Goal: Find specific page/section: Find specific page/section

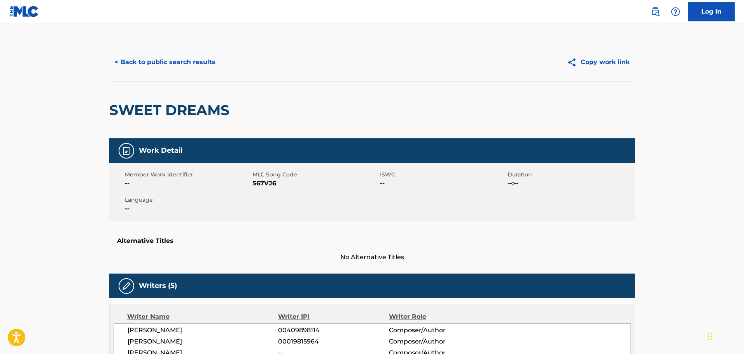
click at [148, 61] on button "< Back to public search results" at bounding box center [165, 62] width 112 height 19
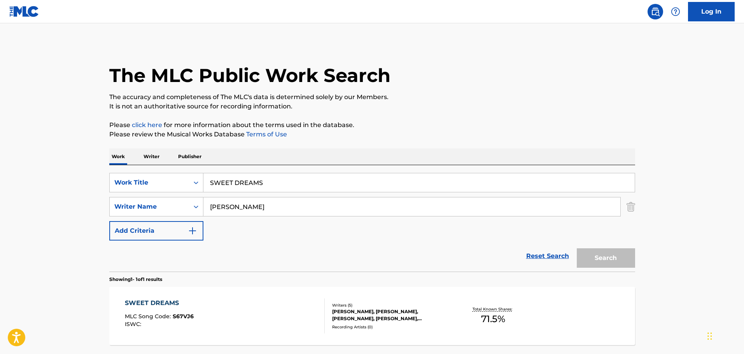
scroll to position [25, 0]
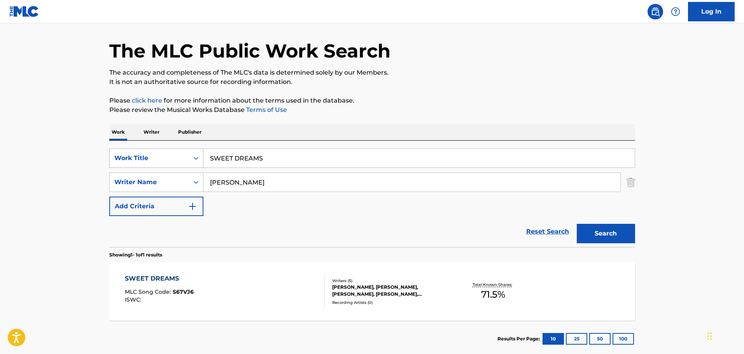
drag, startPoint x: 261, startPoint y: 163, endPoint x: 190, endPoint y: 166, distance: 71.6
click at [190, 166] on div "SearchWithCriteria2a487ad0-4e4d-4054-b744-8ed1f080653d Work Title SWEET DREAMS" at bounding box center [372, 158] width 526 height 19
paste input "NOBODY'S FOOL"
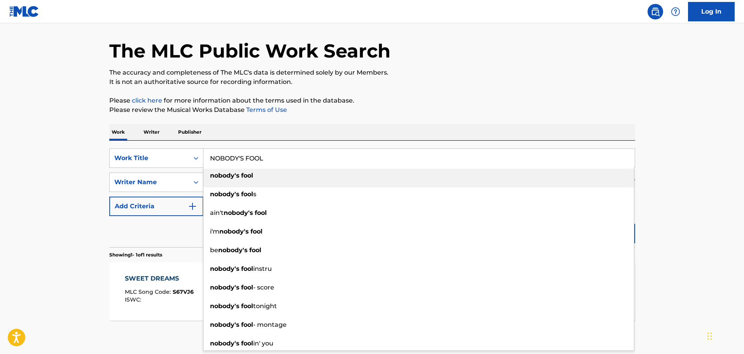
type input "NOBODY'S FOOL"
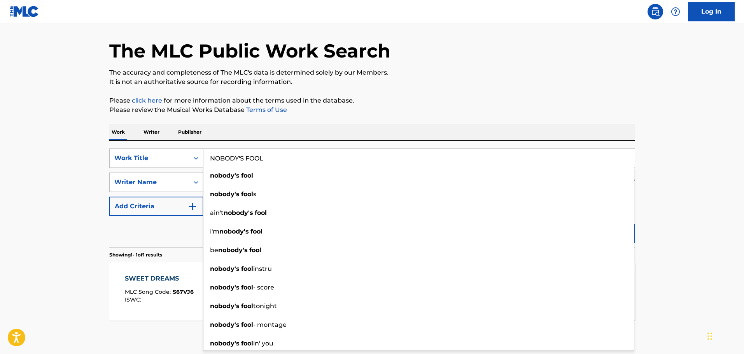
click at [157, 228] on div "Reset Search Search" at bounding box center [372, 231] width 526 height 31
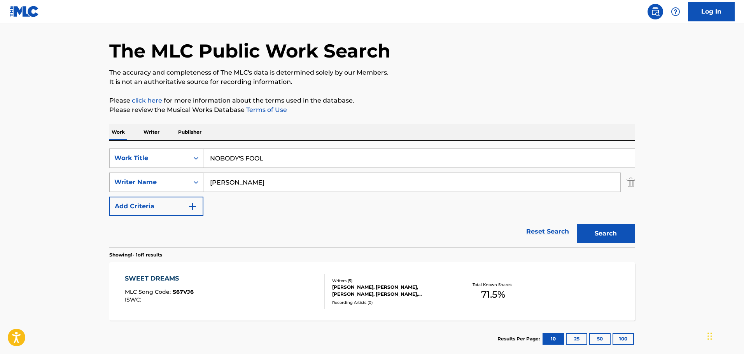
drag, startPoint x: 259, startPoint y: 186, endPoint x: 180, endPoint y: 187, distance: 79.0
click at [180, 187] on div "SearchWithCriteriad0a5fa51-5c47-4ea6-8d2c-aa3f4161e55c Writer Name [PERSON_NAME]" at bounding box center [372, 182] width 526 height 19
paste input "[PERSON_NAME]"
type input "[PERSON_NAME]"
click at [608, 236] on button "Search" at bounding box center [606, 233] width 58 height 19
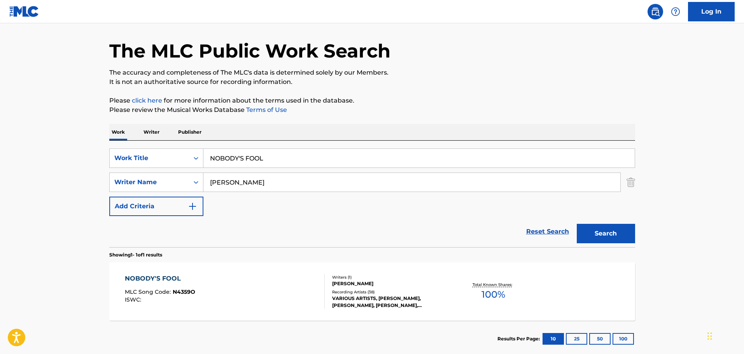
click at [155, 278] on div "NOBODY'S FOOL" at bounding box center [160, 278] width 70 height 9
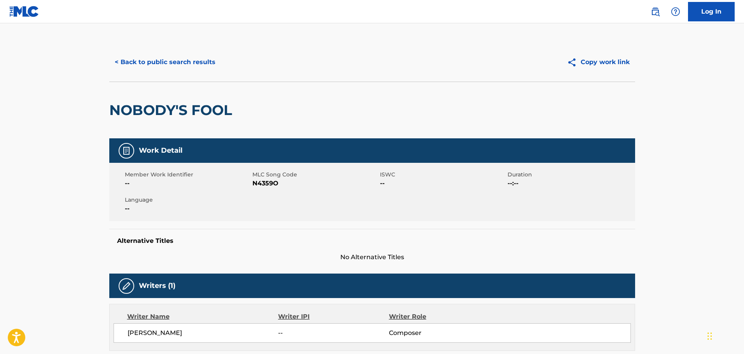
scroll to position [78, 0]
